Goal: Task Accomplishment & Management: Manage account settings

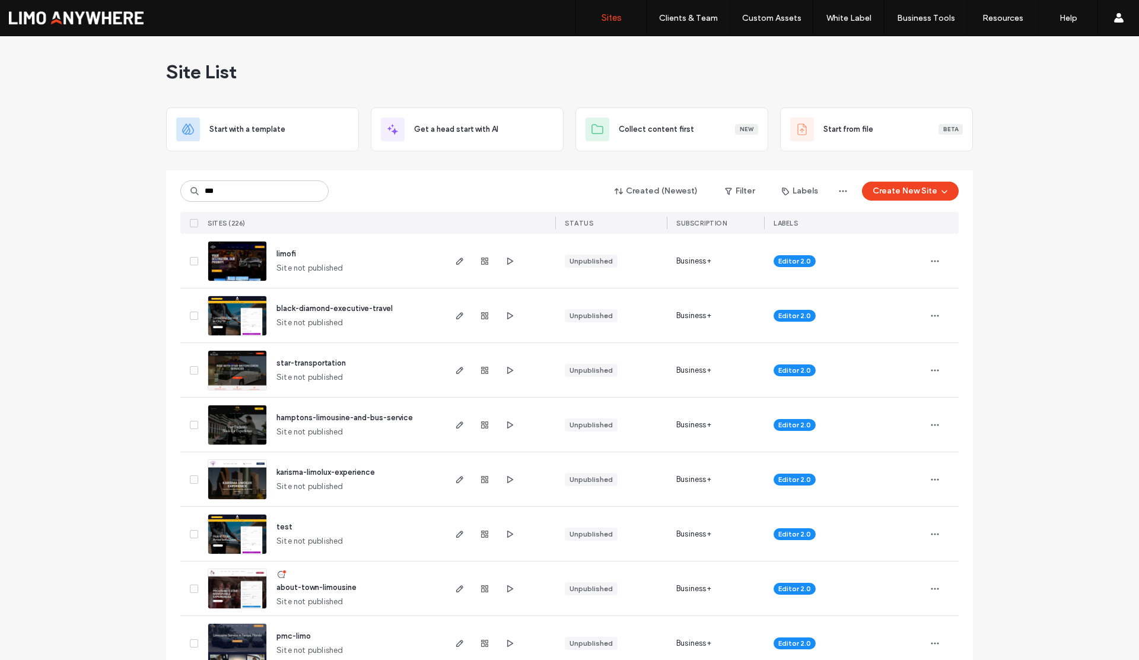
type input "***"
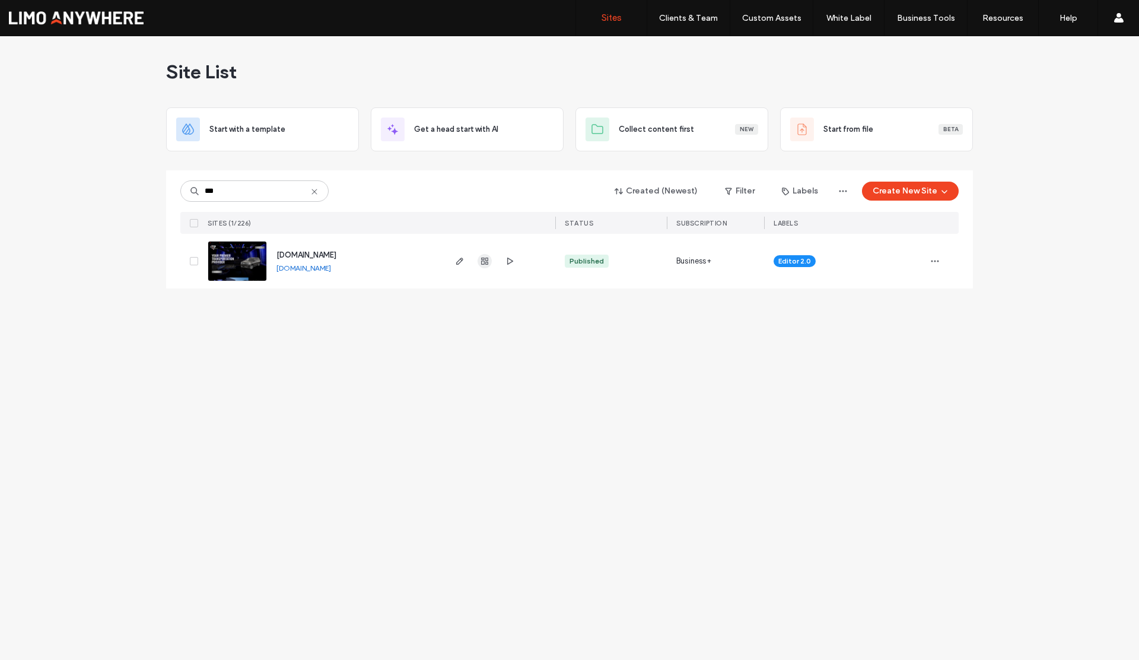
click at [480, 259] on icon "button" at bounding box center [484, 260] width 9 height 9
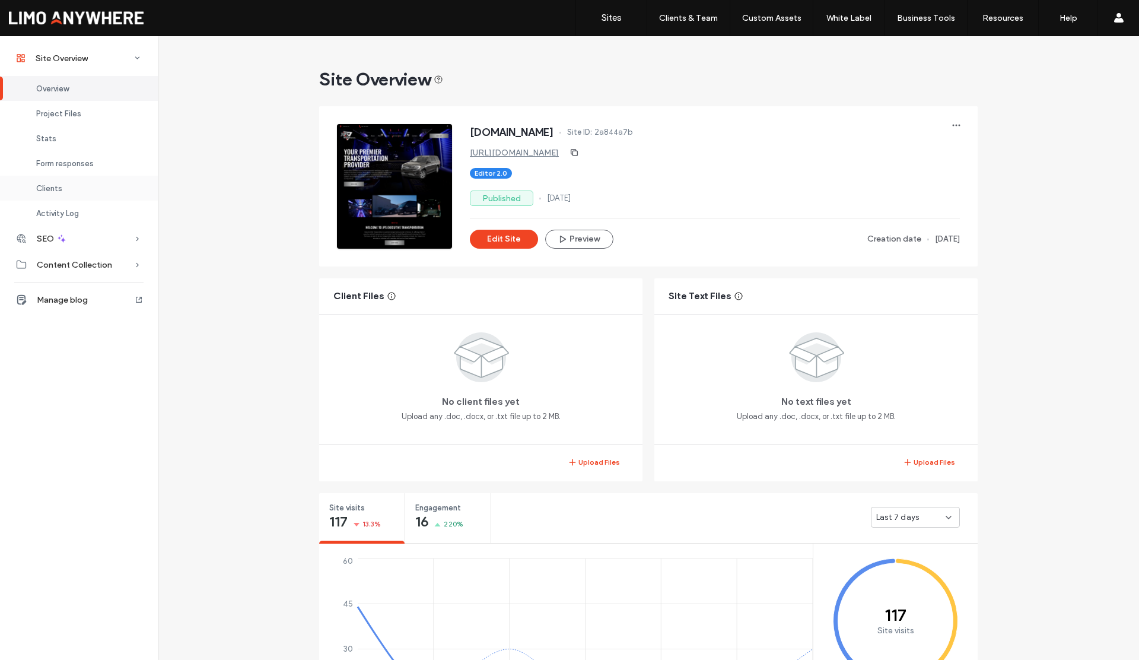
click at [61, 188] on span "Clients" at bounding box center [49, 188] width 26 height 9
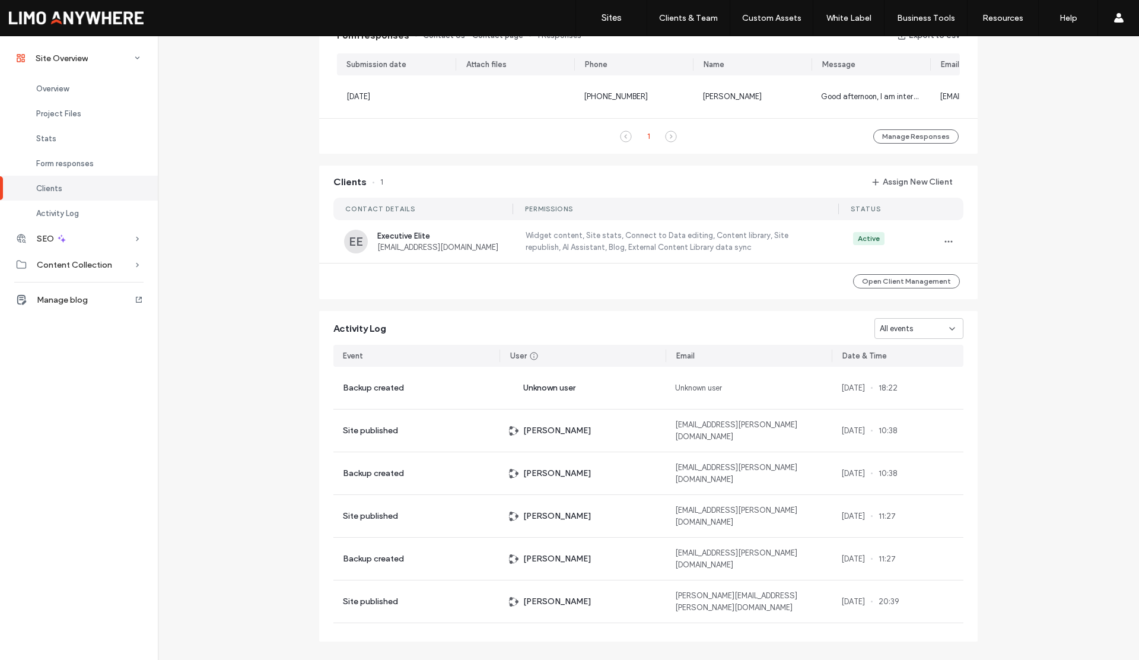
scroll to position [818, 0]
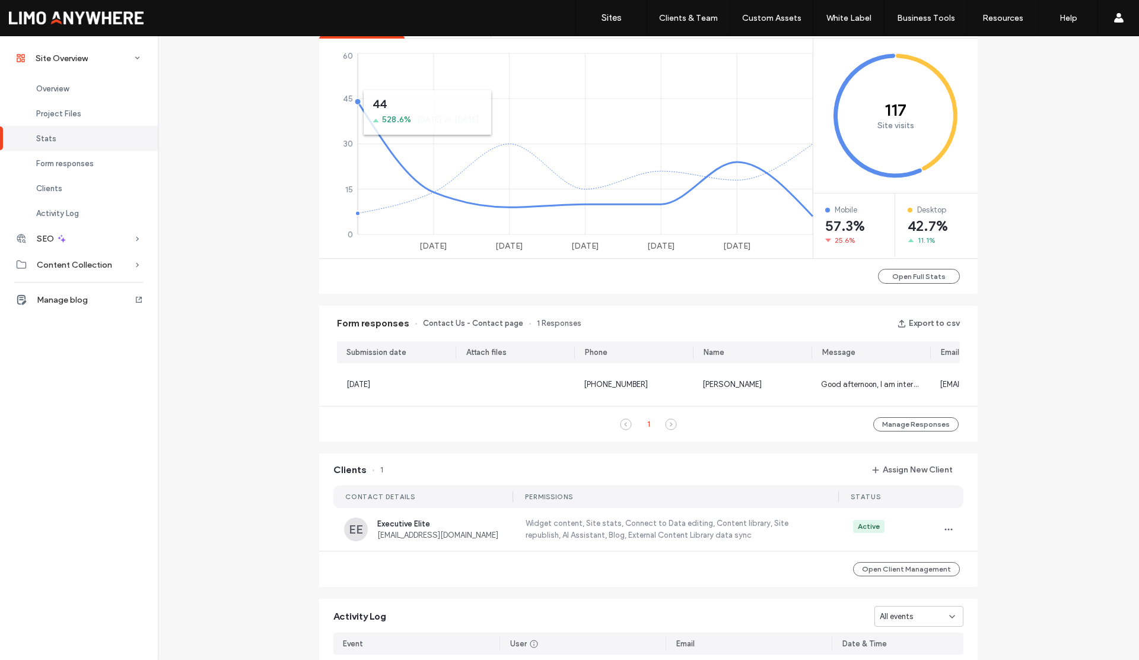
scroll to position [526, 0]
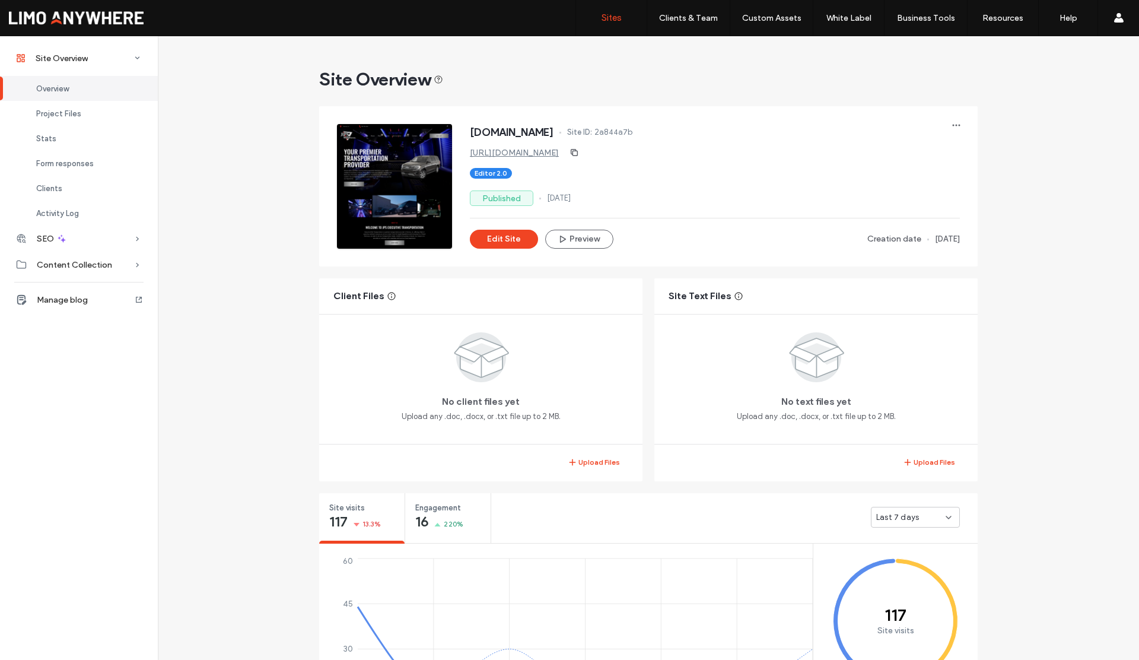
click at [612, 23] on label "Sites" at bounding box center [612, 17] width 20 height 11
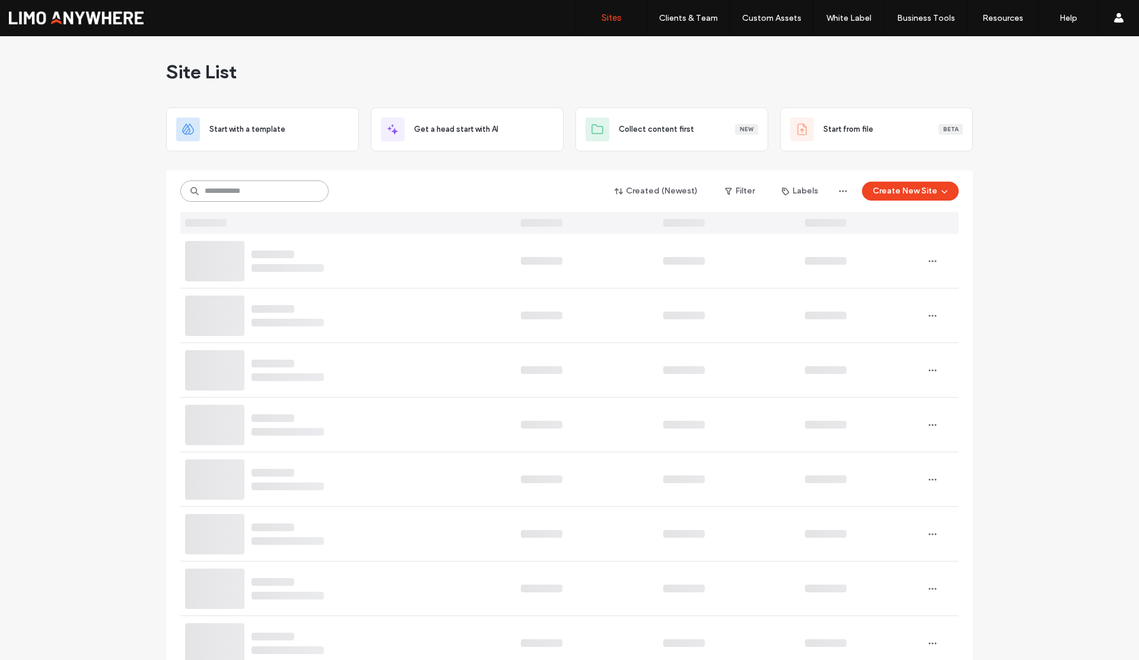
click at [284, 194] on input at bounding box center [254, 190] width 148 height 21
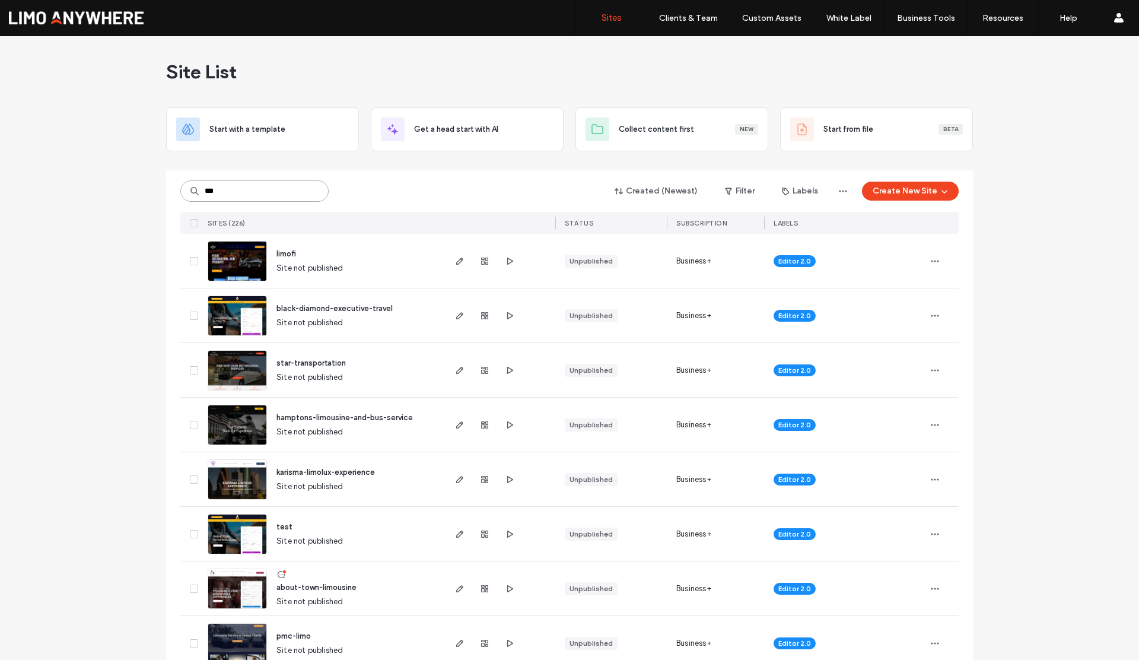
type input "***"
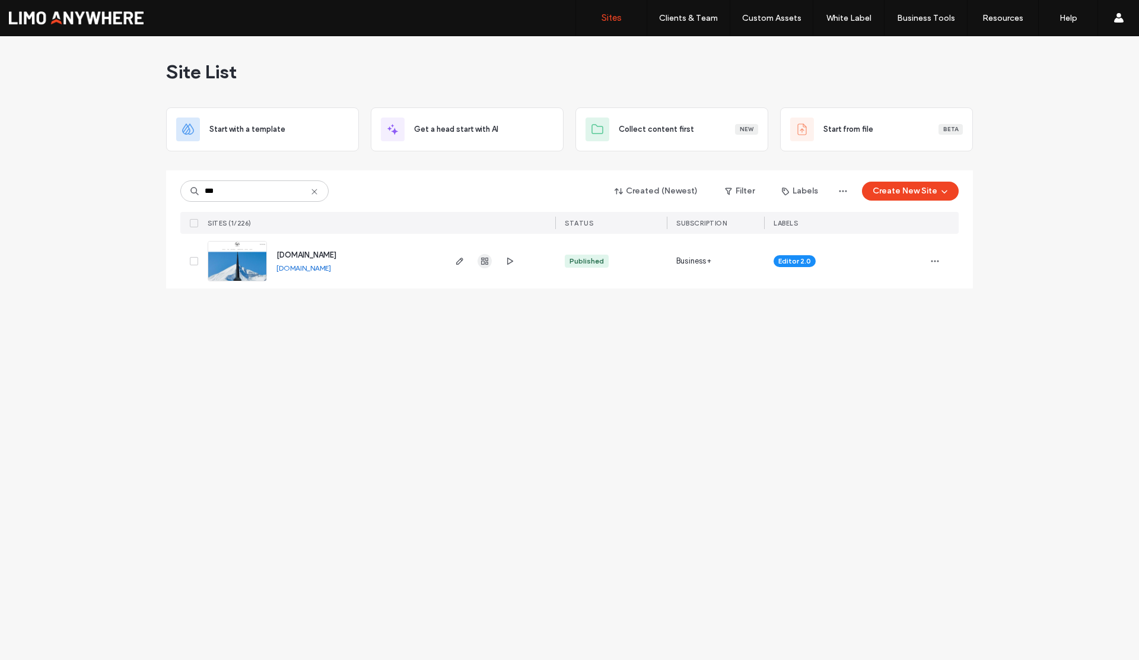
click at [482, 261] on icon "button" at bounding box center [484, 260] width 9 height 9
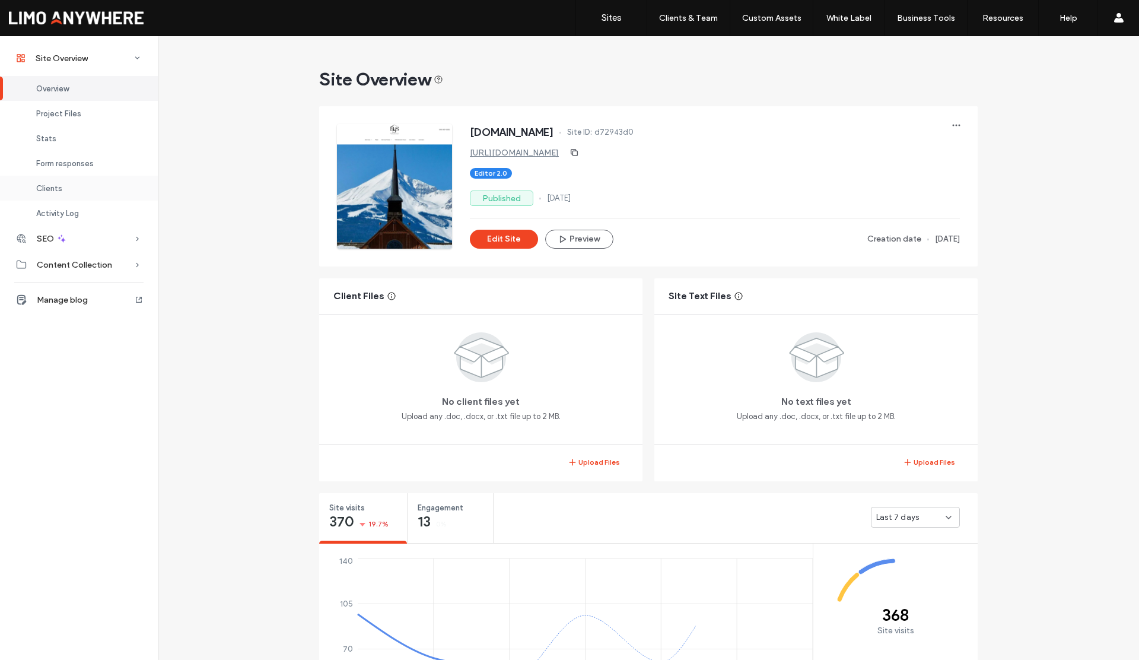
click at [58, 186] on span "Clients" at bounding box center [49, 188] width 26 height 9
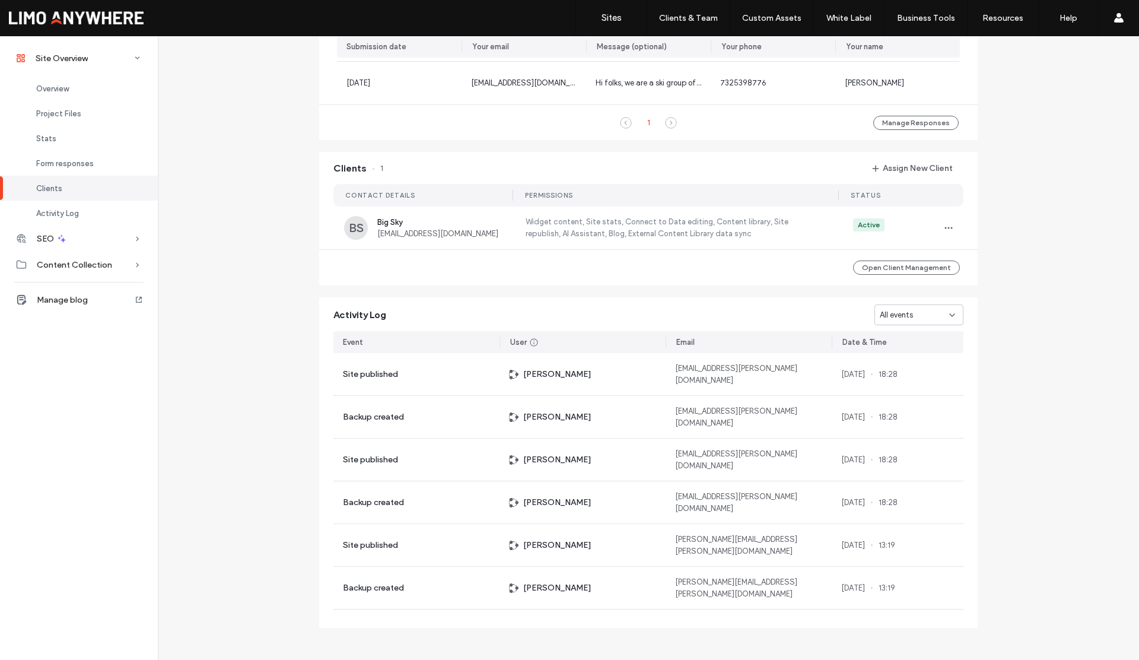
scroll to position [940, 0]
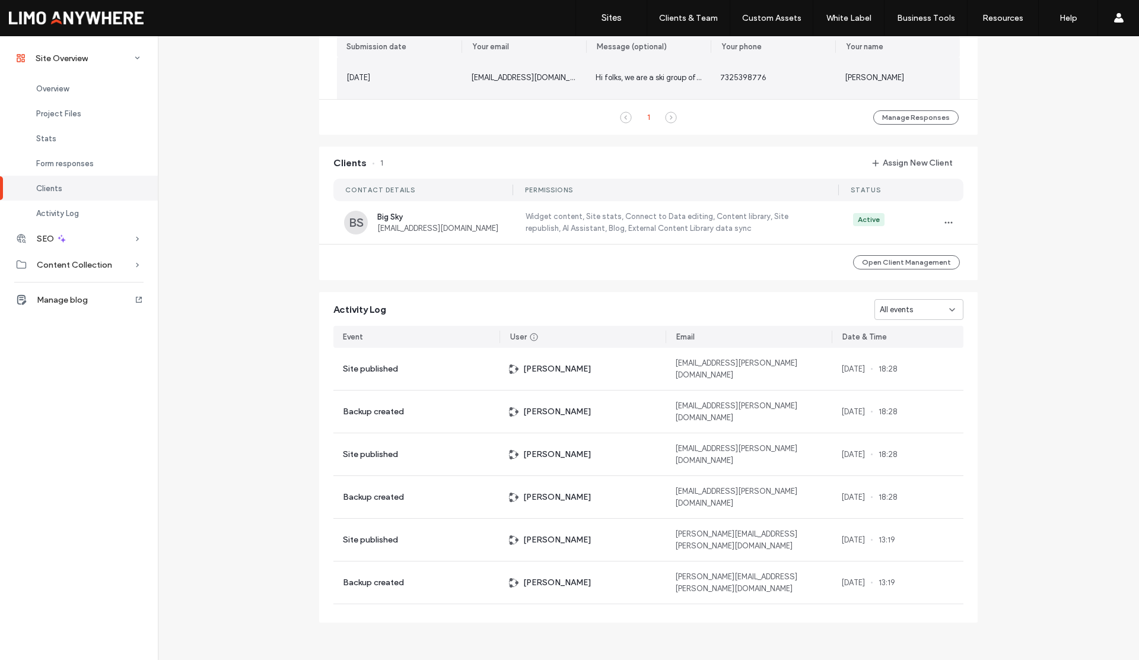
scroll to position [144, 0]
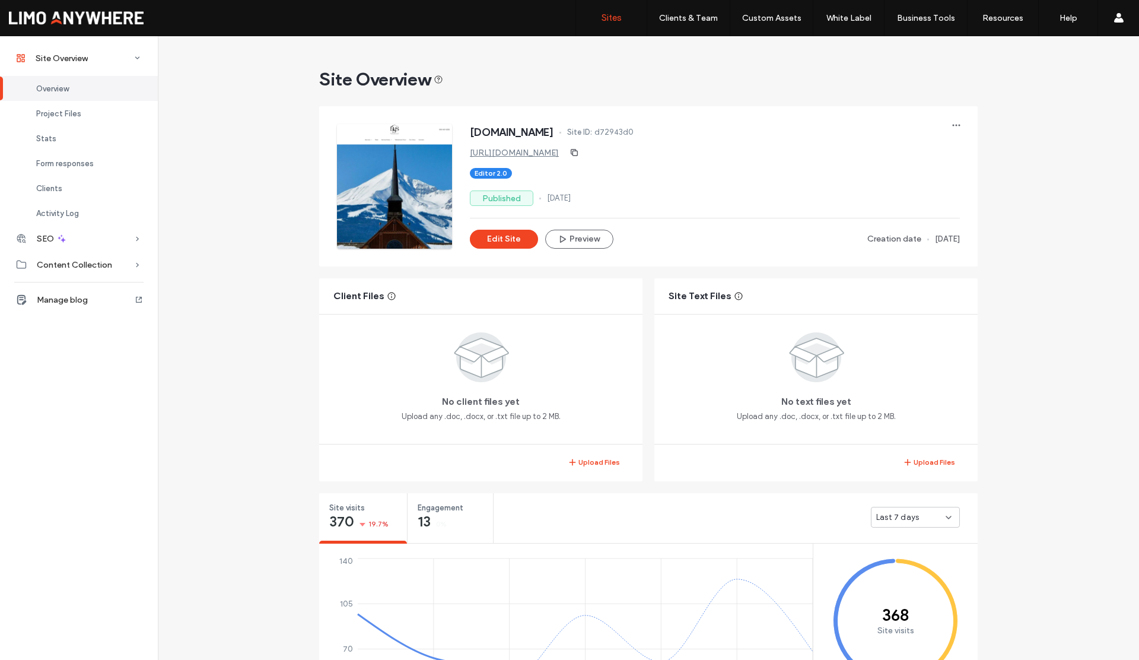
click at [607, 12] on label "Sites" at bounding box center [612, 17] width 20 height 11
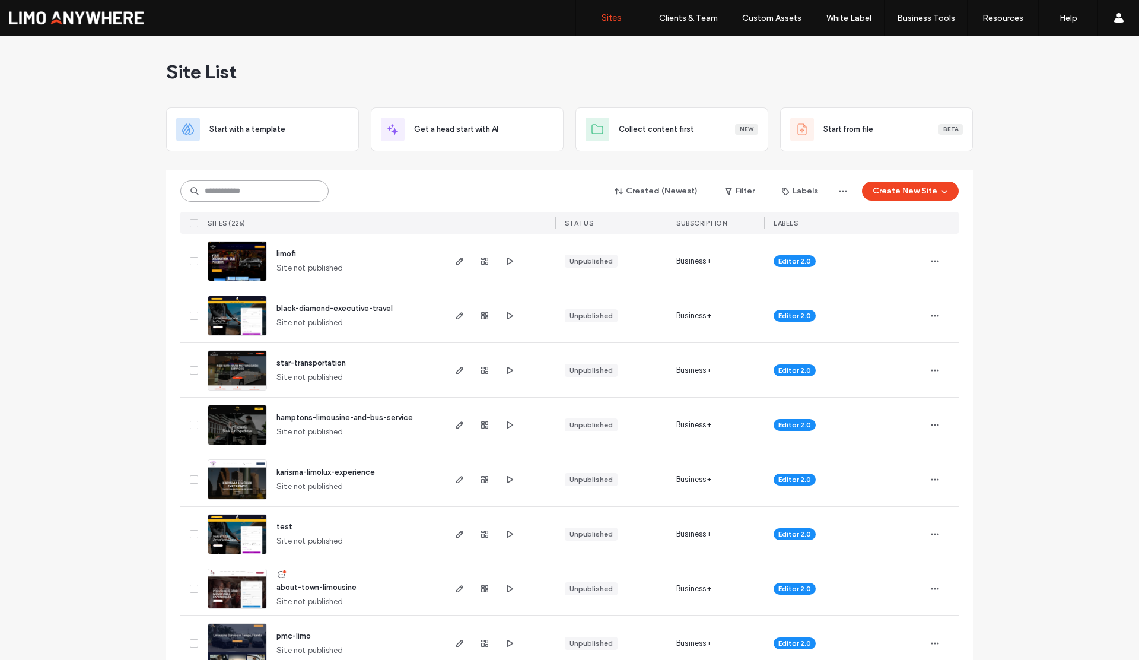
click at [264, 185] on input at bounding box center [254, 190] width 148 height 21
type input "***"
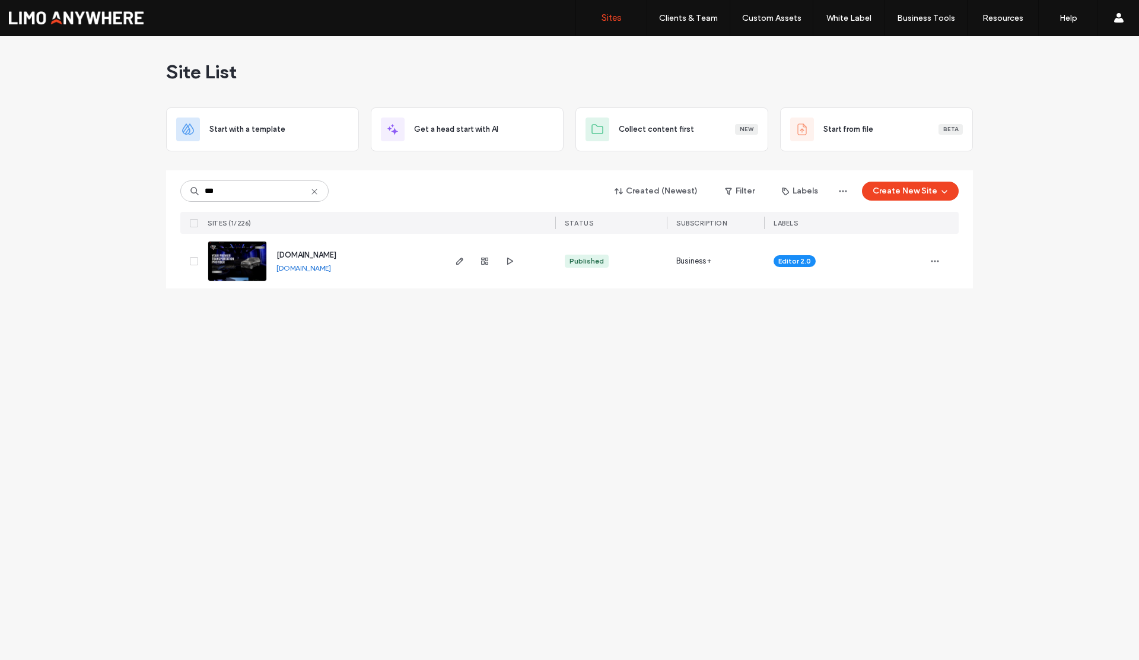
drag, startPoint x: 402, startPoint y: 270, endPoint x: 277, endPoint y: 272, distance: 125.2
click at [277, 272] on div "[DOMAIN_NAME] [DOMAIN_NAME]" at bounding box center [355, 261] width 176 height 55
copy link "[DOMAIN_NAME]"
click at [484, 261] on use "button" at bounding box center [484, 261] width 7 height 7
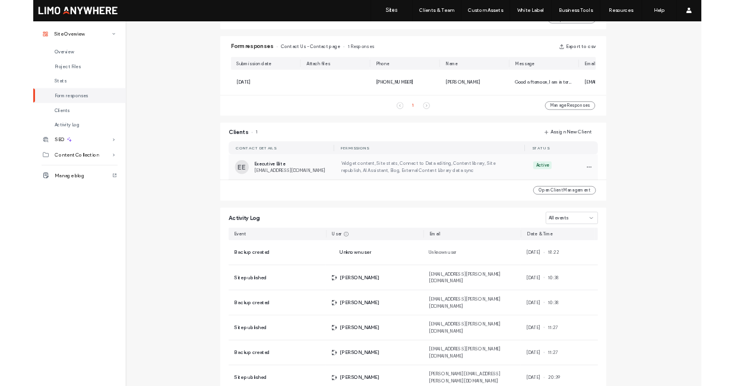
scroll to position [747, 0]
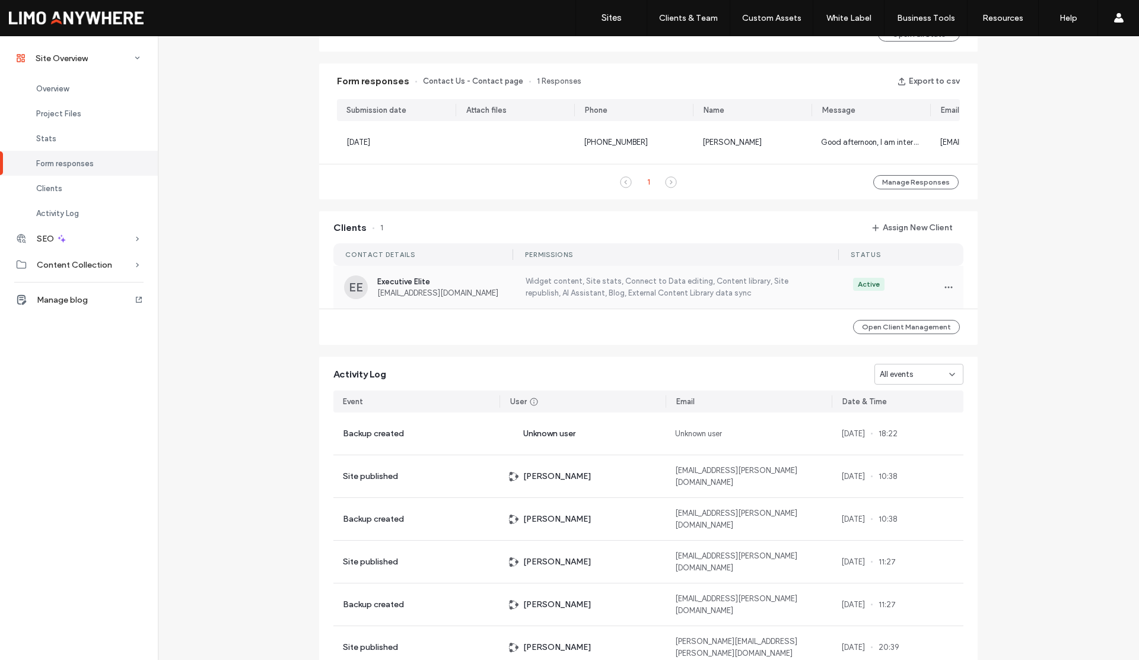
click at [424, 297] on span "[EMAIL_ADDRESS][DOMAIN_NAME]" at bounding box center [444, 292] width 134 height 9
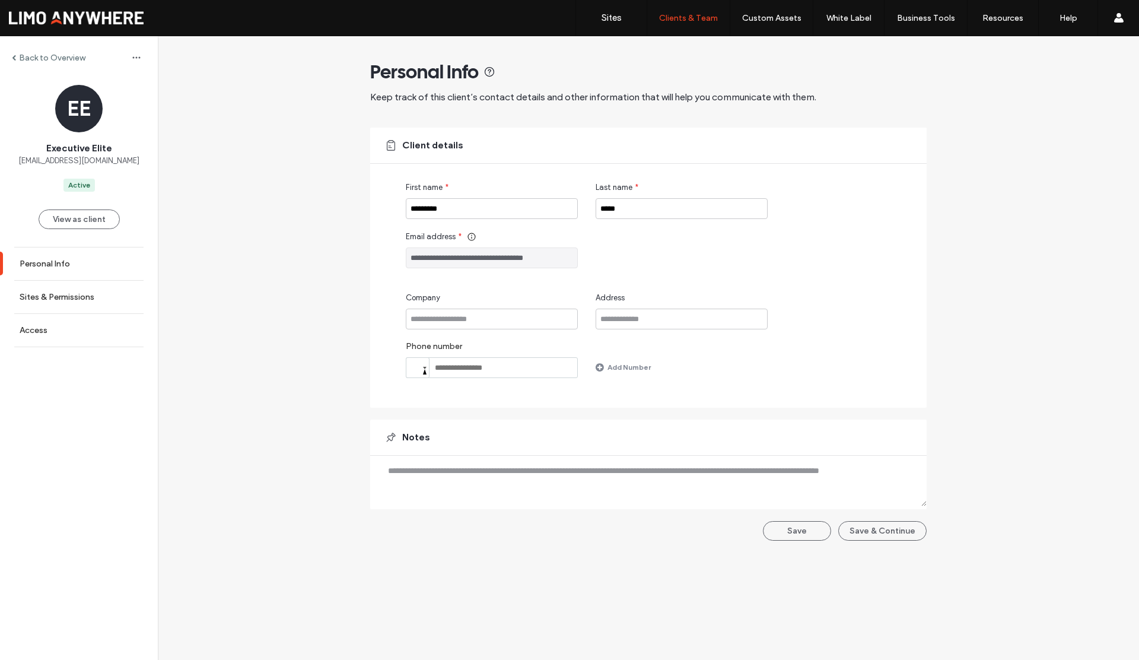
drag, startPoint x: 557, startPoint y: 259, endPoint x: 388, endPoint y: 258, distance: 169.7
click at [388, 258] on div "**********" at bounding box center [648, 268] width 557 height 280
click at [611, 25] on link "Sites" at bounding box center [611, 18] width 71 height 36
